Goal: Information Seeking & Learning: Learn about a topic

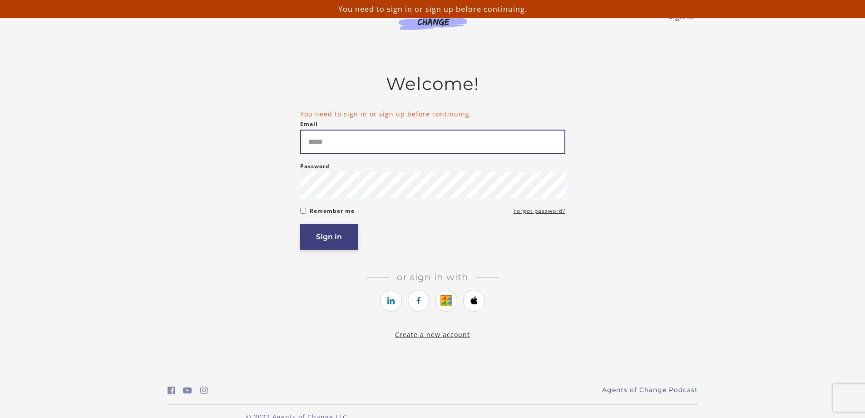
type input "**********"
click at [341, 237] on button "Sign in" at bounding box center [329, 237] width 58 height 26
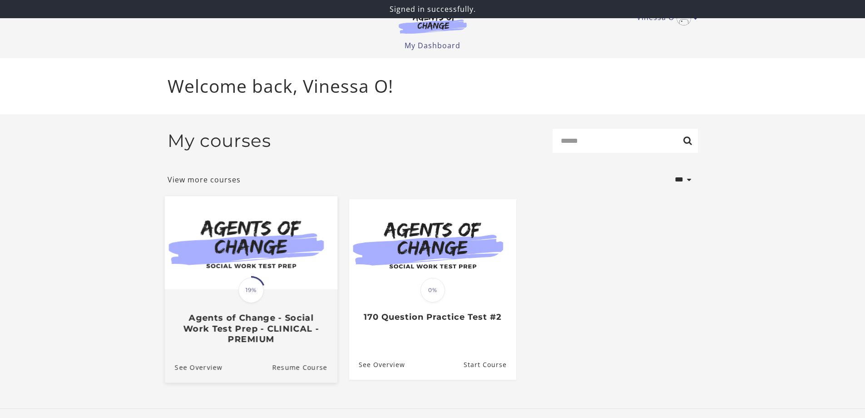
click at [278, 323] on h3 "Agents of Change - Social Work Test Prep - CLINICAL - PREMIUM" at bounding box center [250, 328] width 153 height 32
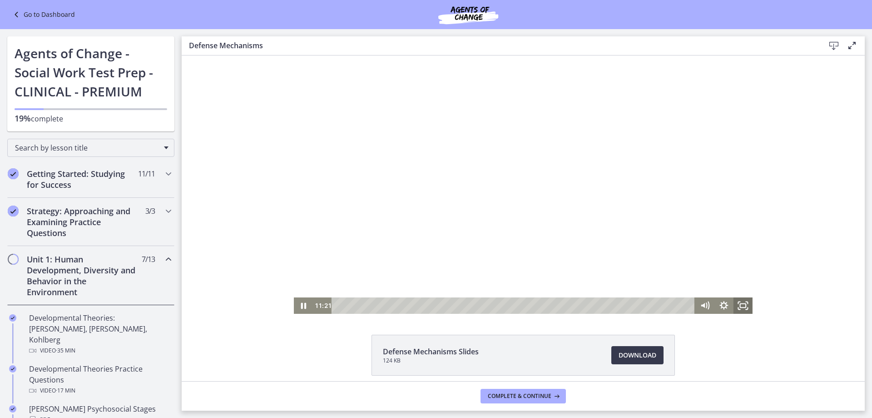
click at [736, 302] on icon "Fullscreen" at bounding box center [743, 305] width 19 height 16
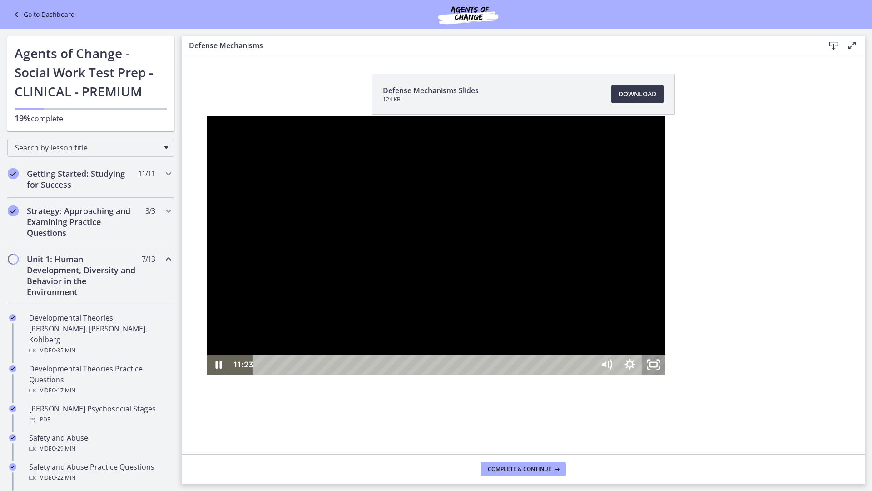
click at [666, 374] on icon "Unfullscreen" at bounding box center [654, 364] width 24 height 20
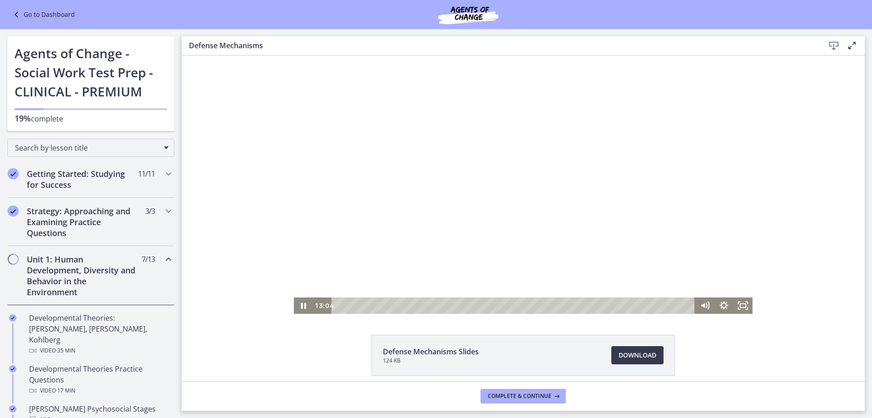
click at [531, 244] on div at bounding box center [523, 184] width 459 height 258
click at [499, 199] on div at bounding box center [523, 184] width 459 height 258
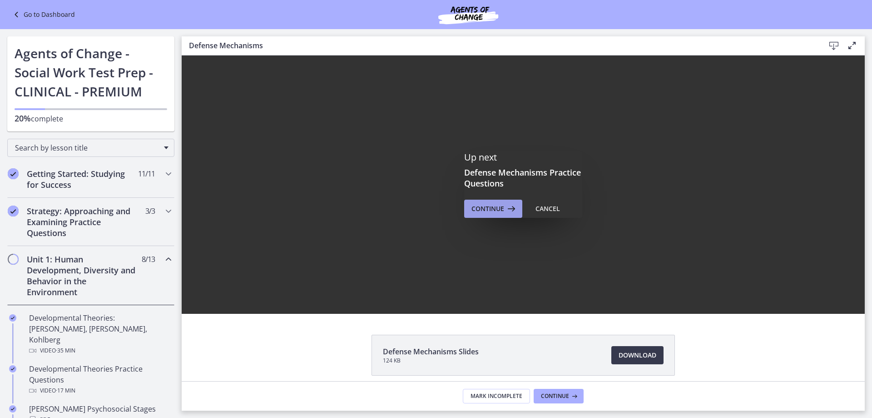
click at [497, 209] on span "Continue" at bounding box center [488, 208] width 33 height 11
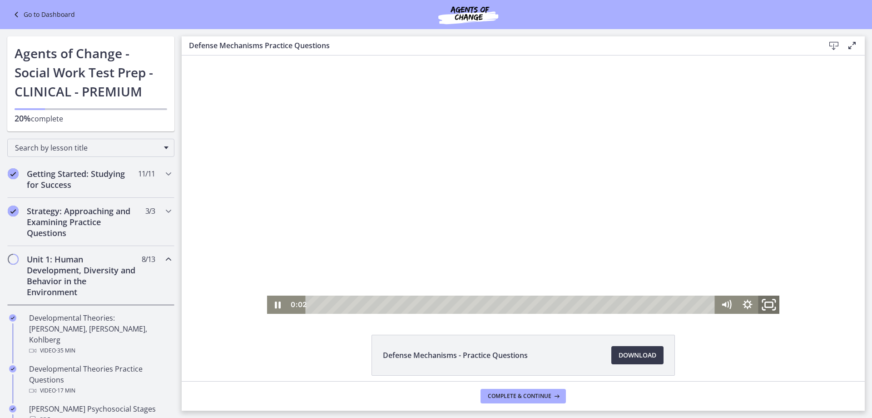
click at [765, 305] on rect "Fullscreen" at bounding box center [769, 304] width 8 height 5
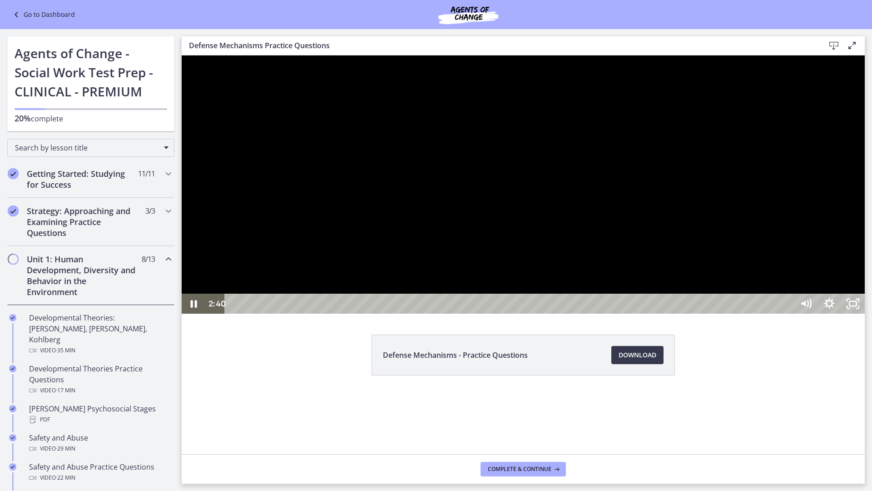
click at [482, 313] on div at bounding box center [523, 184] width 683 height 258
click at [704, 313] on div at bounding box center [523, 184] width 683 height 258
click at [501, 313] on div at bounding box center [523, 184] width 683 height 258
click at [743, 313] on div at bounding box center [523, 184] width 683 height 258
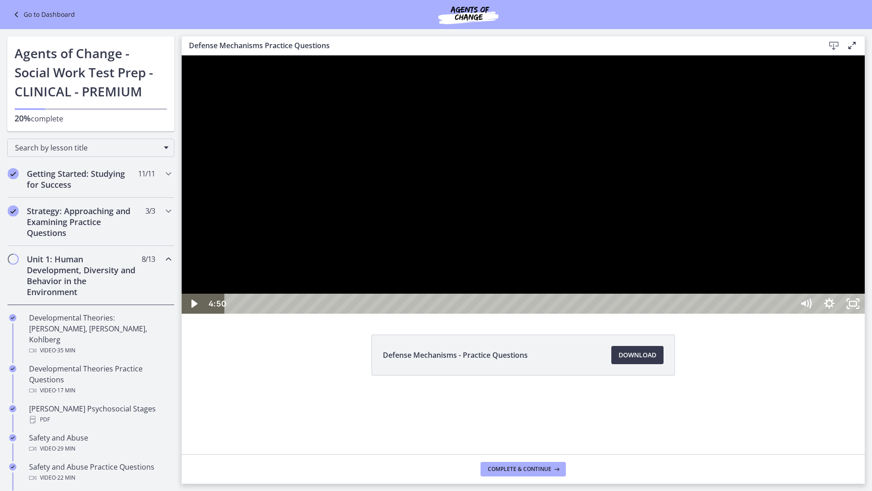
click at [695, 304] on div at bounding box center [523, 184] width 683 height 258
click at [638, 313] on div at bounding box center [523, 184] width 683 height 258
click at [553, 313] on div at bounding box center [523, 184] width 683 height 258
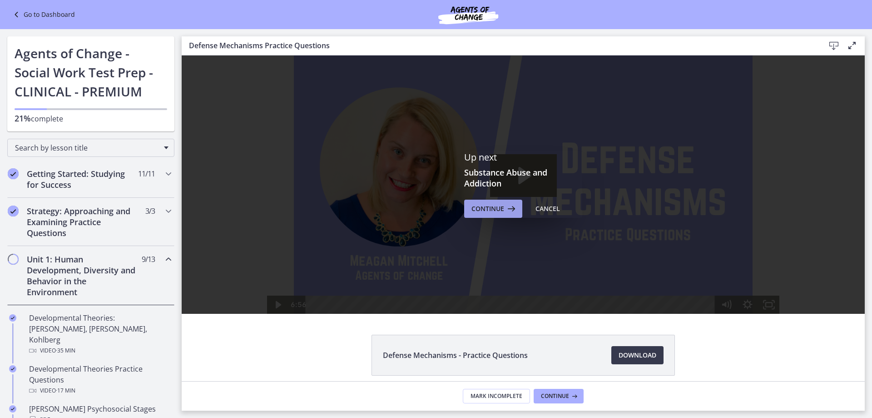
click at [476, 211] on span "Continue" at bounding box center [488, 208] width 33 height 11
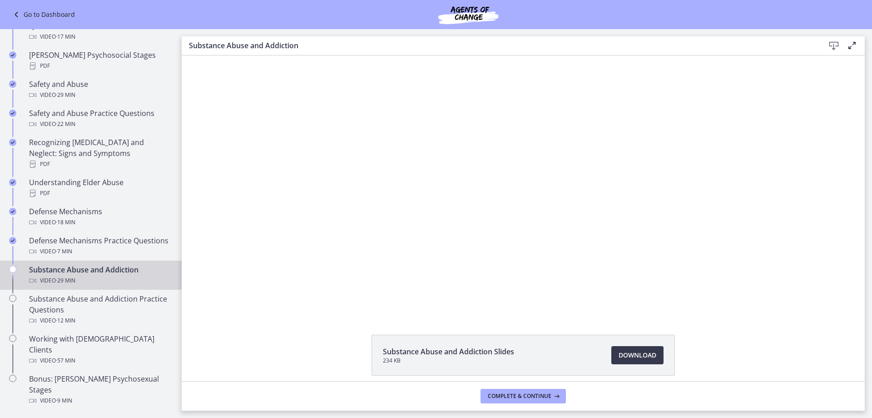
scroll to position [363, 0]
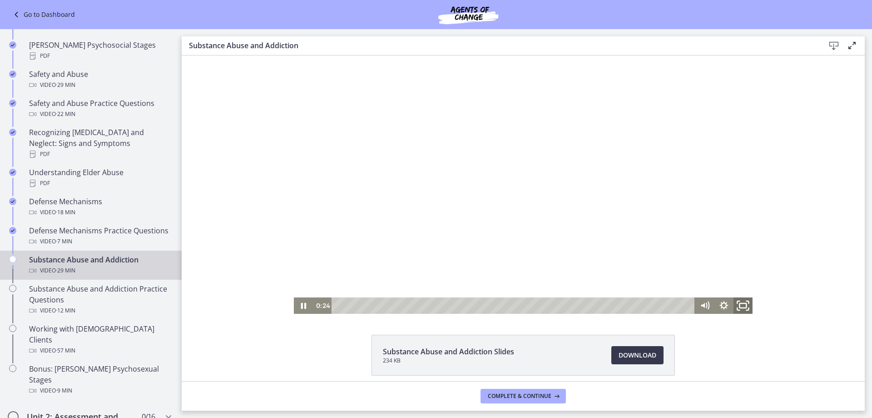
drag, startPoint x: 743, startPoint y: 299, endPoint x: 925, endPoint y: 413, distance: 214.3
click at [743, 303] on icon "Fullscreen" at bounding box center [743, 305] width 23 height 20
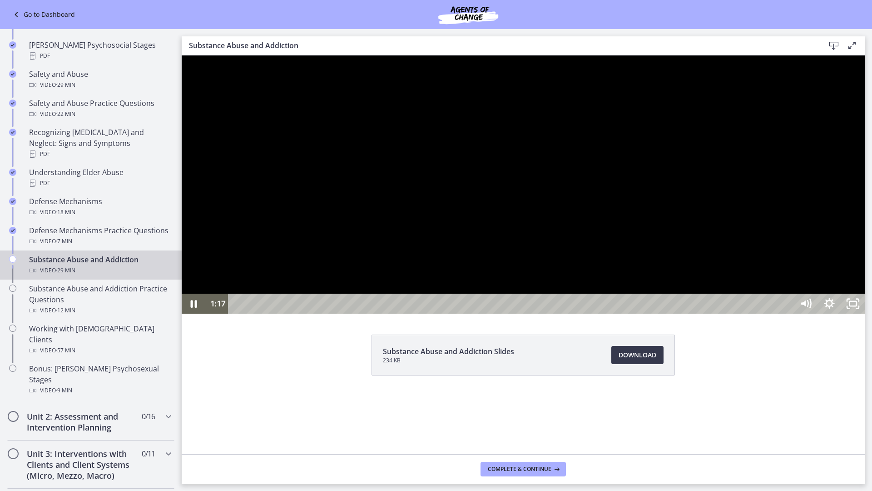
click at [774, 313] on div at bounding box center [523, 184] width 683 height 258
click at [777, 313] on div at bounding box center [523, 184] width 683 height 258
click at [395, 313] on div at bounding box center [523, 184] width 683 height 258
click at [194, 308] on icon "Play Video" at bounding box center [194, 303] width 6 height 8
drag, startPoint x: 1039, startPoint y: 470, endPoint x: 1040, endPoint y: 533, distance: 63.2
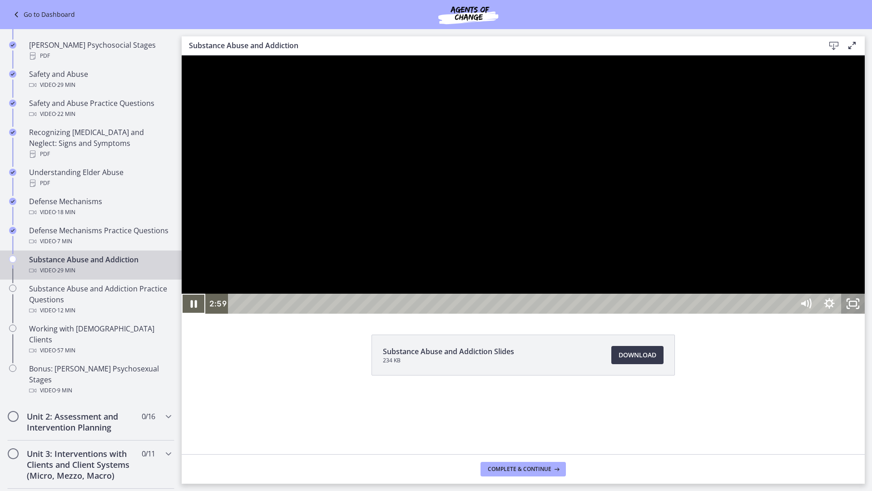
click at [857, 306] on rect "Unfullscreen" at bounding box center [853, 303] width 7 height 5
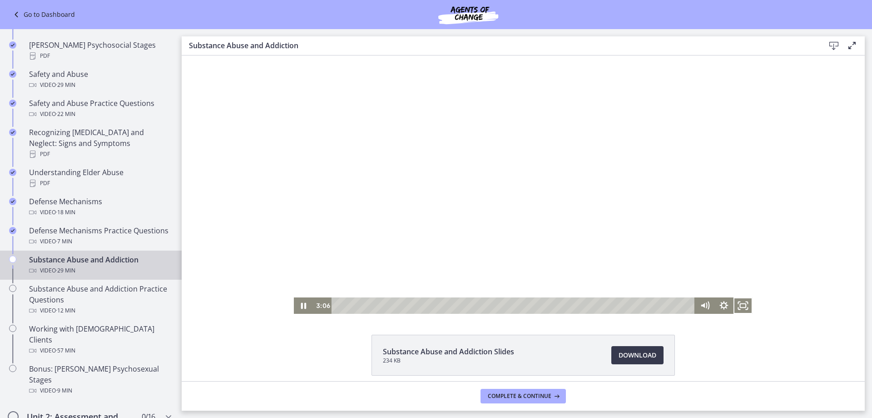
click at [476, 225] on div at bounding box center [523, 184] width 459 height 258
click at [744, 306] on icon "Fullscreen" at bounding box center [743, 305] width 23 height 20
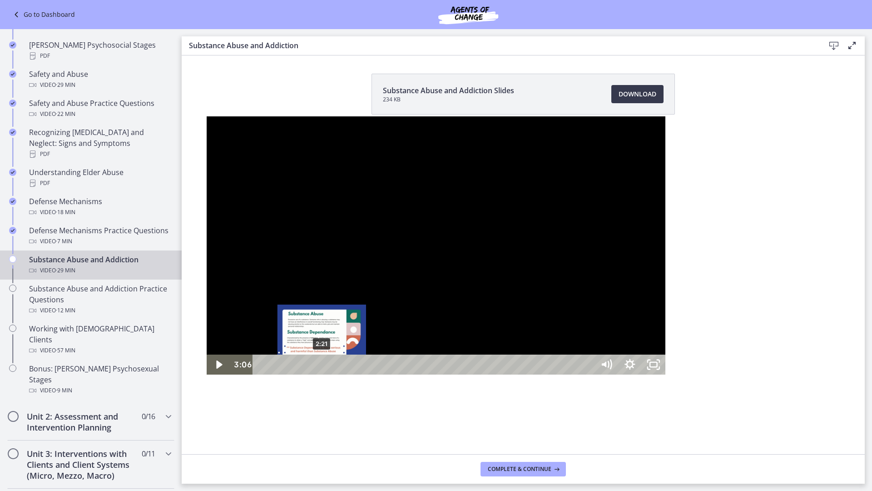
click at [262, 374] on div "2:21" at bounding box center [425, 364] width 327 height 20
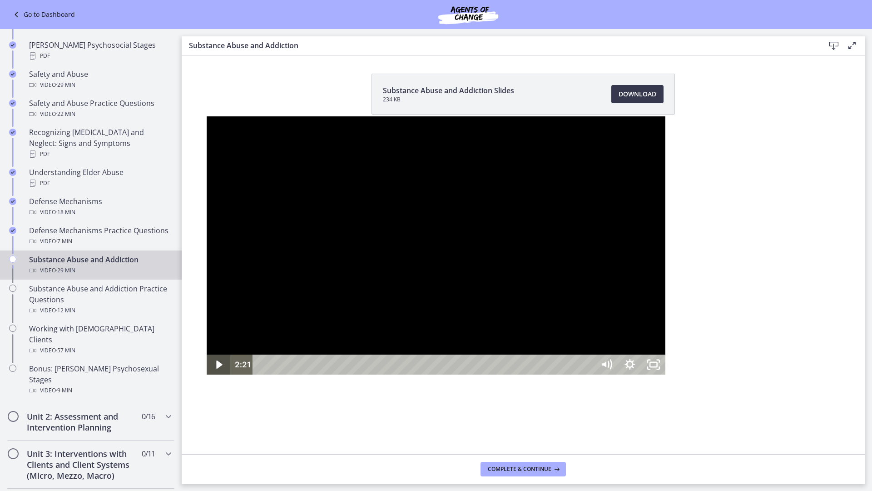
click at [217, 368] on icon "Play Video" at bounding box center [220, 364] width 6 height 8
click at [642, 374] on icon "Show settings menu" at bounding box center [630, 364] width 24 height 20
click at [660, 334] on span "1x" at bounding box center [645, 324] width 30 height 20
click at [666, 275] on label "1.25x" at bounding box center [630, 264] width 71 height 21
click at [642, 374] on icon "Show settings menu" at bounding box center [630, 364] width 24 height 20
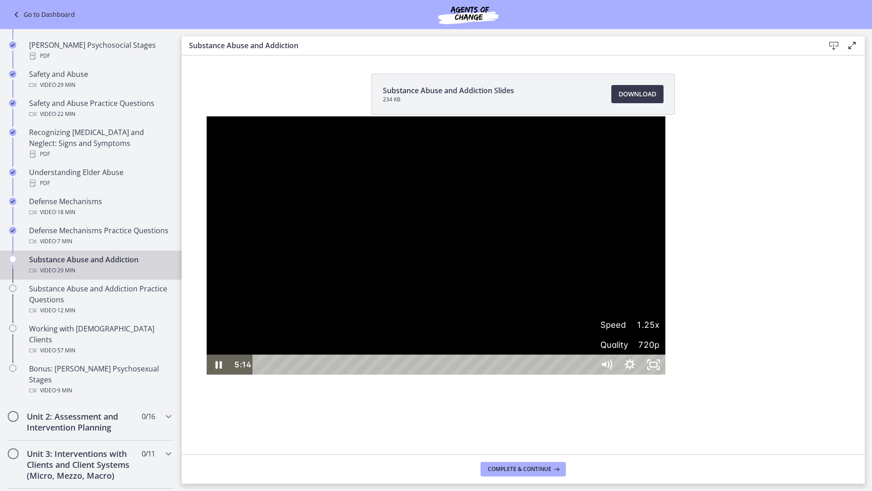
click at [660, 334] on span "1.25x" at bounding box center [645, 324] width 30 height 20
click at [666, 255] on label "1x" at bounding box center [630, 244] width 71 height 21
click at [666, 301] on div at bounding box center [436, 245] width 459 height 258
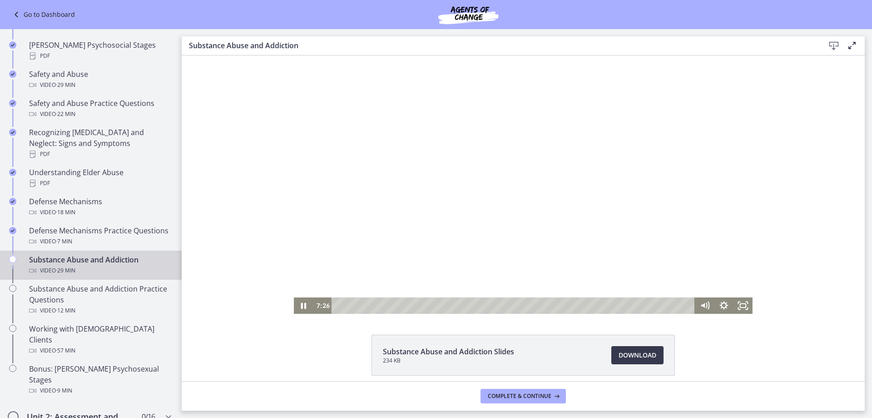
click at [636, 218] on div at bounding box center [523, 184] width 459 height 258
click at [740, 310] on icon "Fullscreen" at bounding box center [743, 305] width 19 height 16
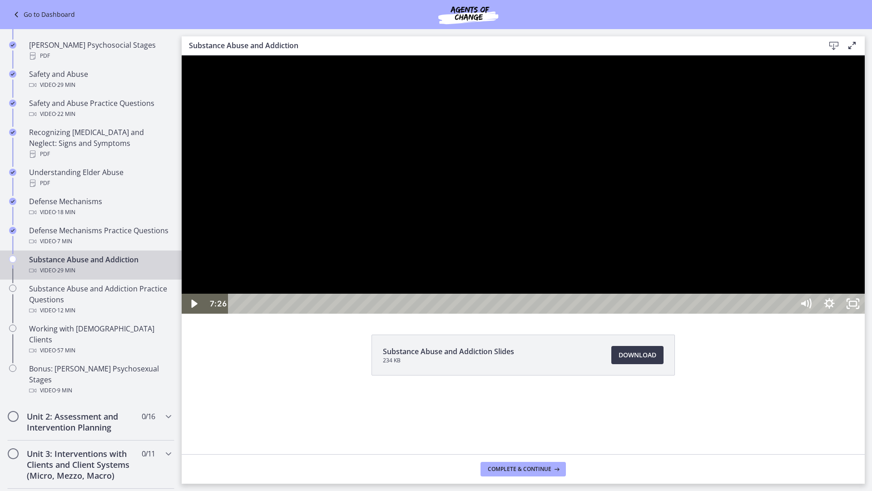
click at [536, 313] on div at bounding box center [523, 184] width 683 height 258
click at [443, 313] on div "8:01" at bounding box center [512, 303] width 551 height 20
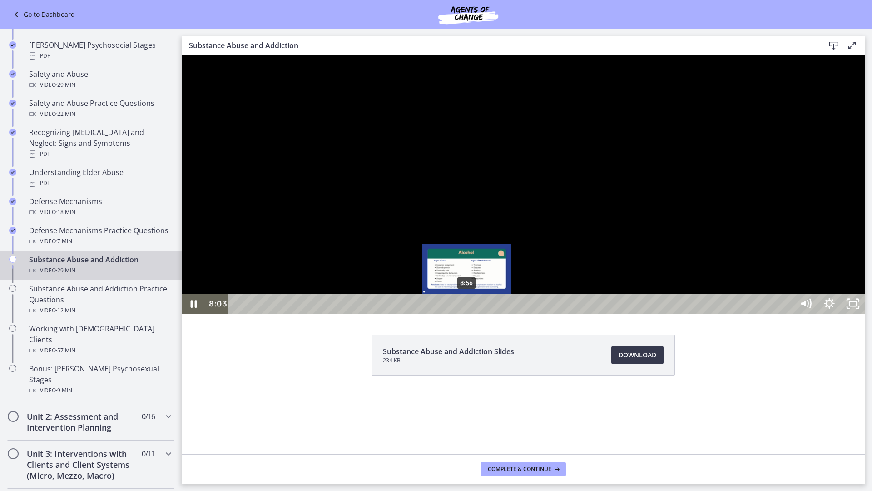
click at [469, 313] on div "8:56" at bounding box center [512, 303] width 551 height 20
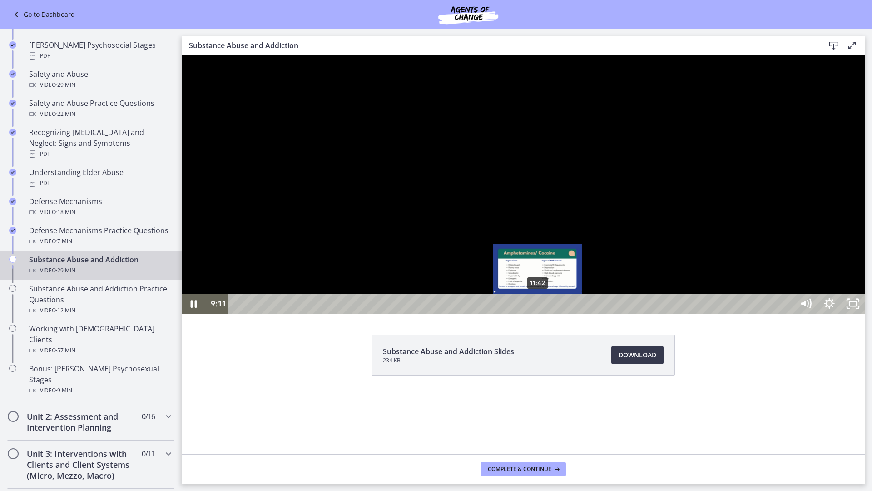
click at [538, 313] on div "11:42" at bounding box center [512, 303] width 551 height 20
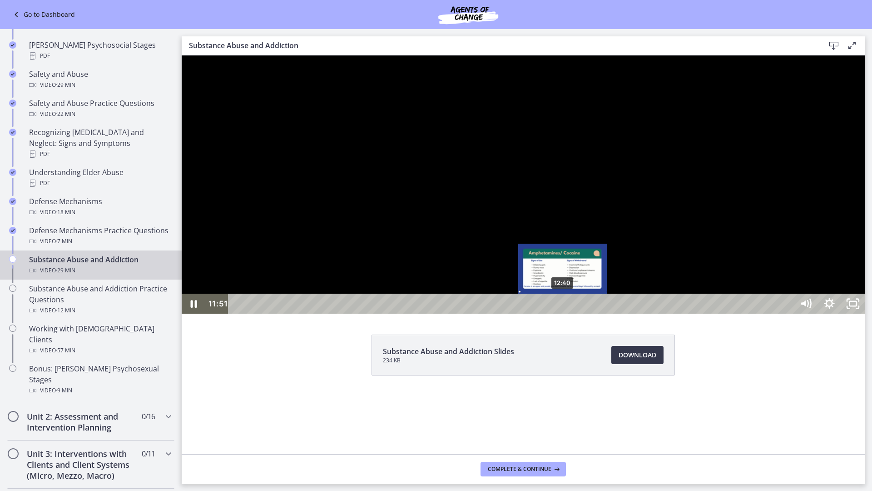
click at [563, 313] on div "12:40" at bounding box center [512, 303] width 551 height 20
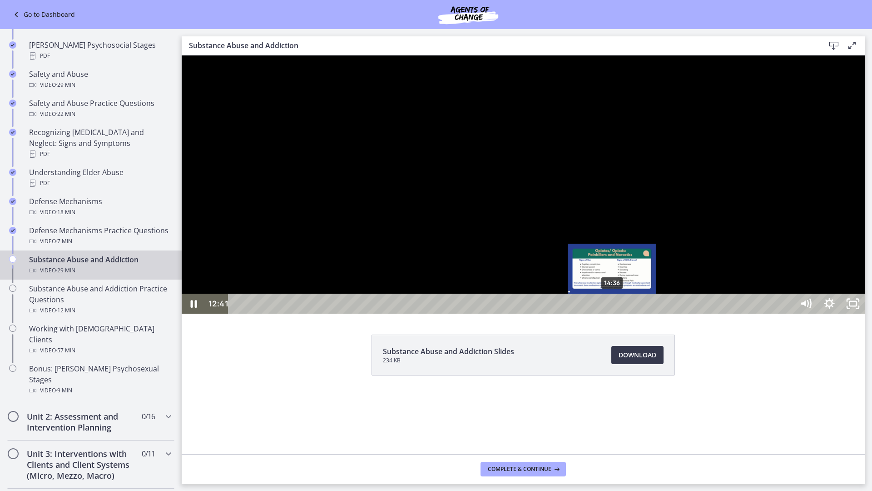
click at [612, 313] on div "14:36" at bounding box center [512, 303] width 551 height 20
click at [599, 313] on div "14:05" at bounding box center [512, 303] width 551 height 20
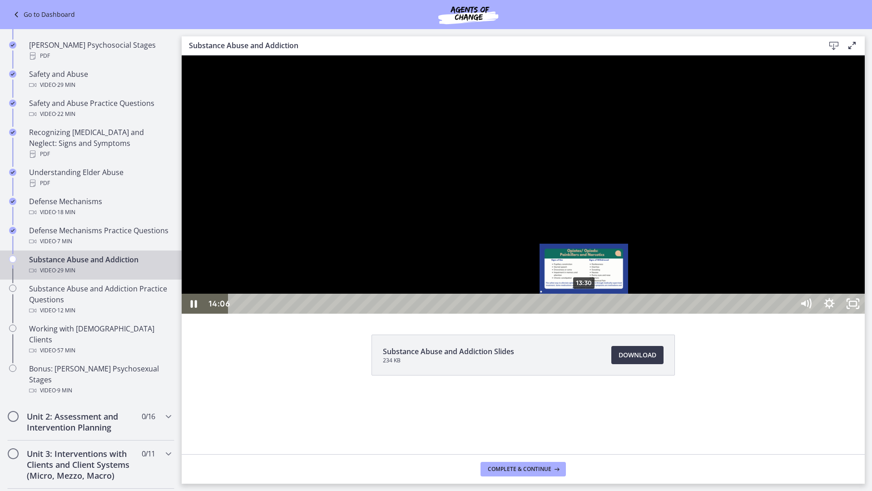
click at [583, 313] on div "13:30" at bounding box center [512, 303] width 551 height 20
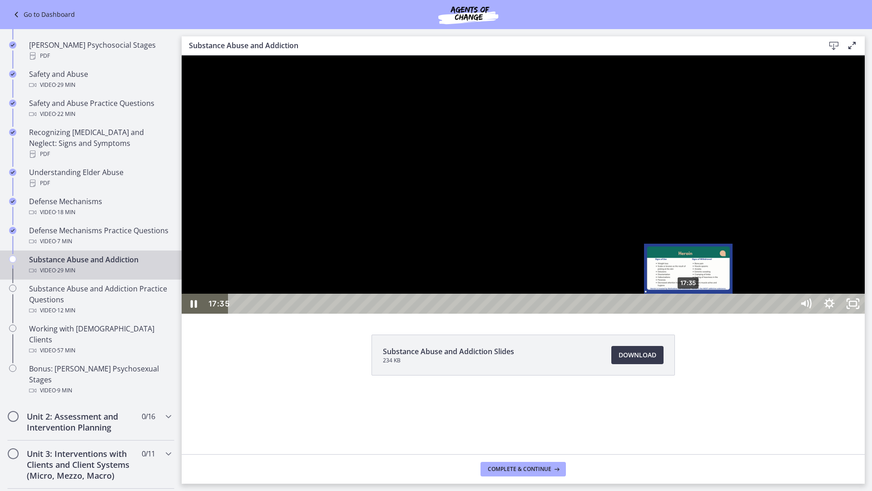
click at [689, 313] on div "17:35" at bounding box center [512, 303] width 551 height 20
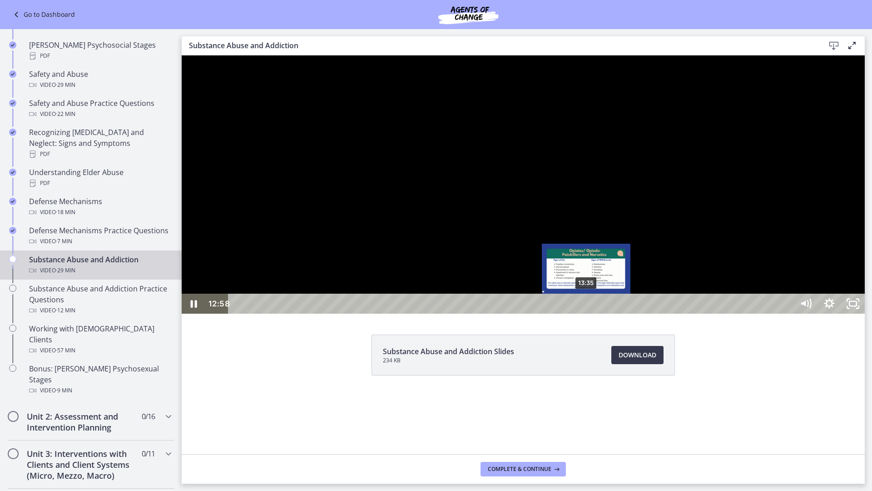
click at [587, 313] on div "13:35" at bounding box center [512, 303] width 551 height 20
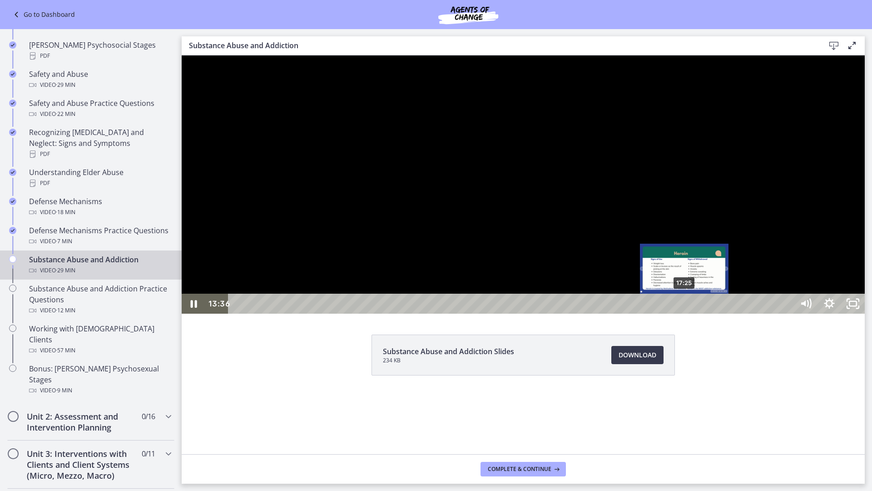
click at [686, 313] on div "17:25" at bounding box center [512, 303] width 551 height 20
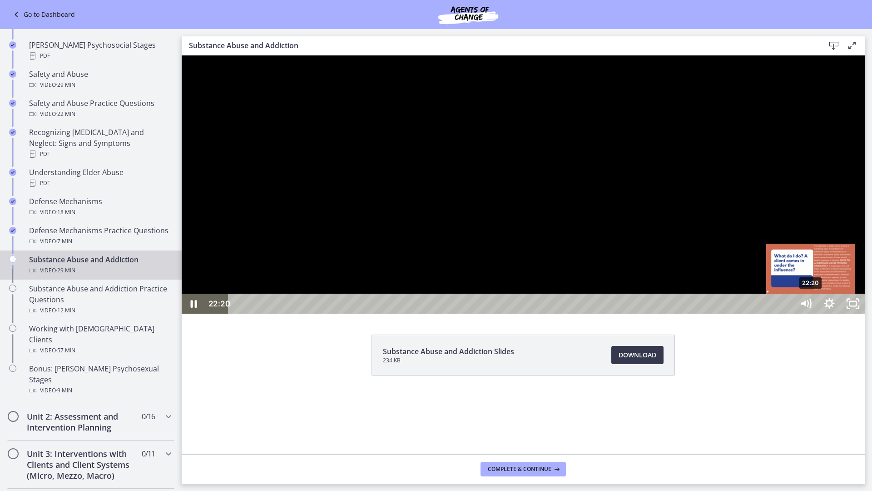
click at [788, 313] on div "22:20" at bounding box center [512, 303] width 551 height 20
click at [711, 313] on div at bounding box center [523, 184] width 683 height 258
click at [507, 291] on div at bounding box center [523, 184] width 683 height 258
click at [611, 301] on div at bounding box center [523, 184] width 683 height 258
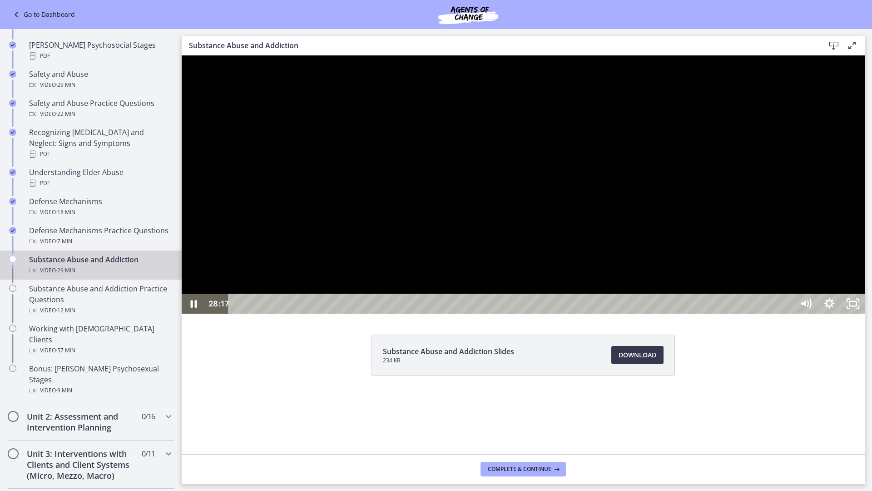
click at [788, 313] on div "28:17" at bounding box center [512, 303] width 551 height 20
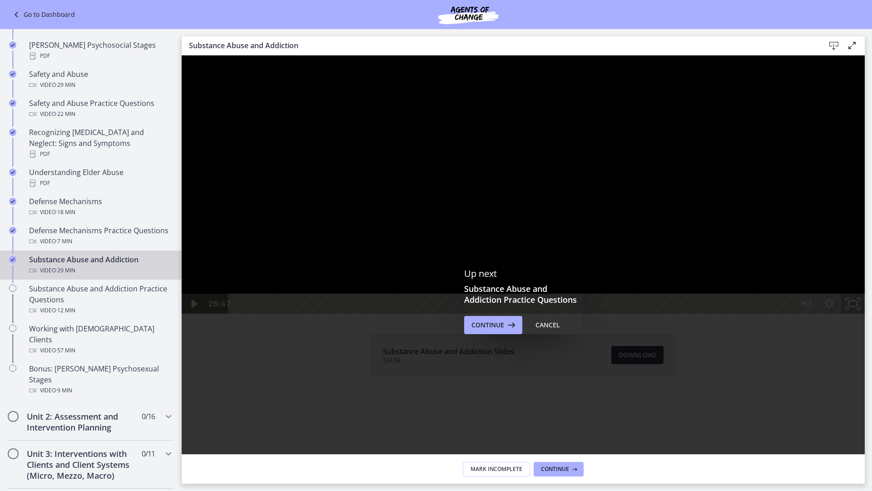
click at [867, 316] on icon "Unfullscreen" at bounding box center [853, 304] width 28 height 24
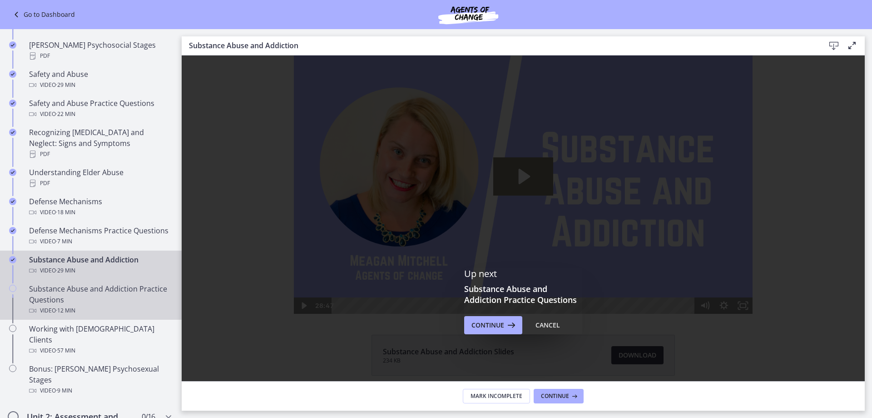
scroll to position [0, 0]
click at [67, 295] on div "Substance Abuse and Addiction Practice Questions Video · 12 min" at bounding box center [100, 299] width 142 height 33
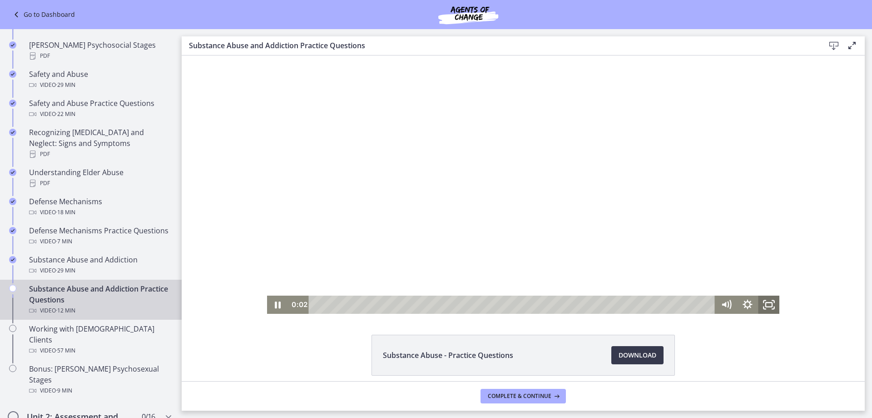
click at [766, 303] on icon "Fullscreen" at bounding box center [768, 304] width 21 height 18
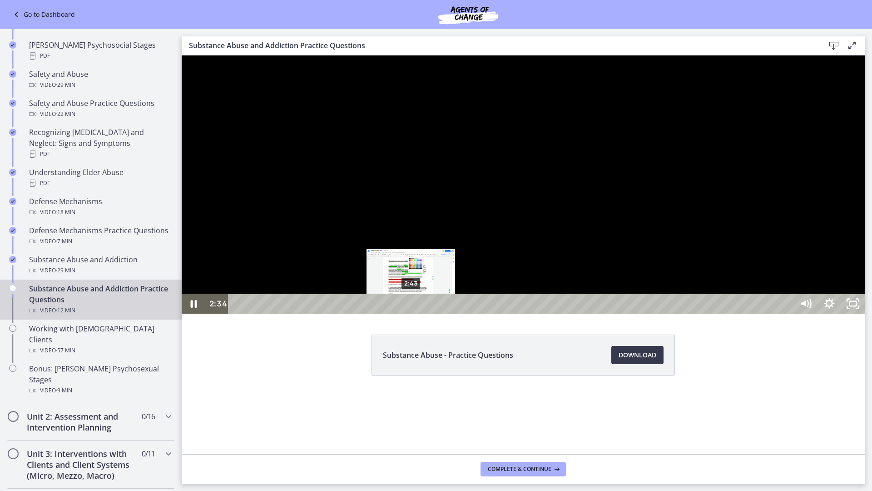
click at [411, 313] on div "2:43" at bounding box center [512, 303] width 551 height 20
click at [477, 313] on div at bounding box center [523, 184] width 683 height 258
click at [782, 313] on div at bounding box center [523, 184] width 683 height 258
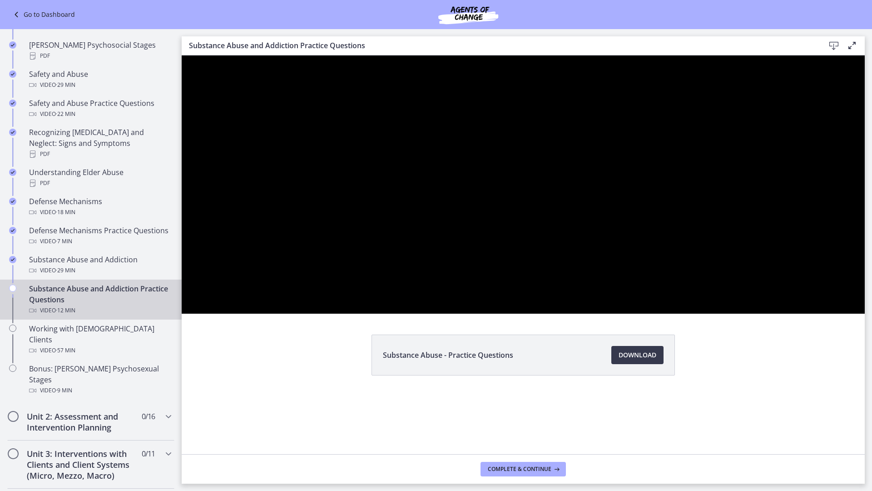
click at [782, 313] on div at bounding box center [523, 184] width 683 height 258
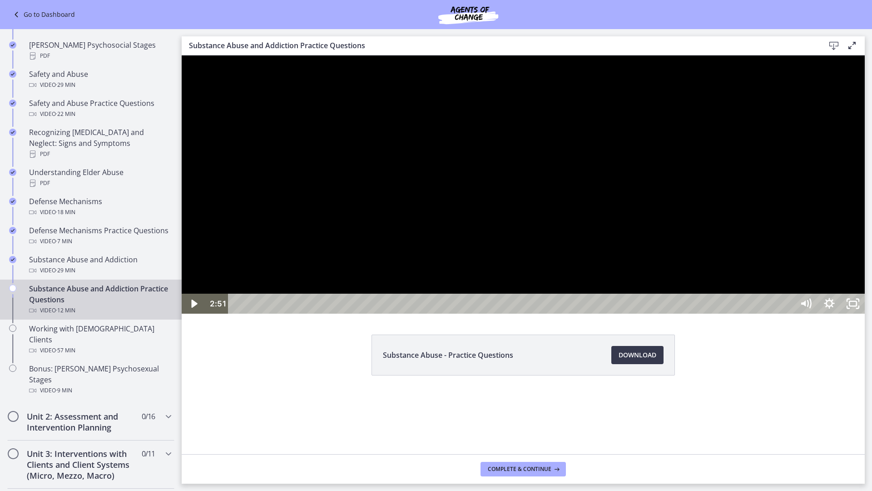
click at [782, 313] on div at bounding box center [523, 184] width 683 height 258
click at [783, 313] on div at bounding box center [523, 184] width 683 height 258
